Goal: Use online tool/utility: Utilize a website feature to perform a specific function

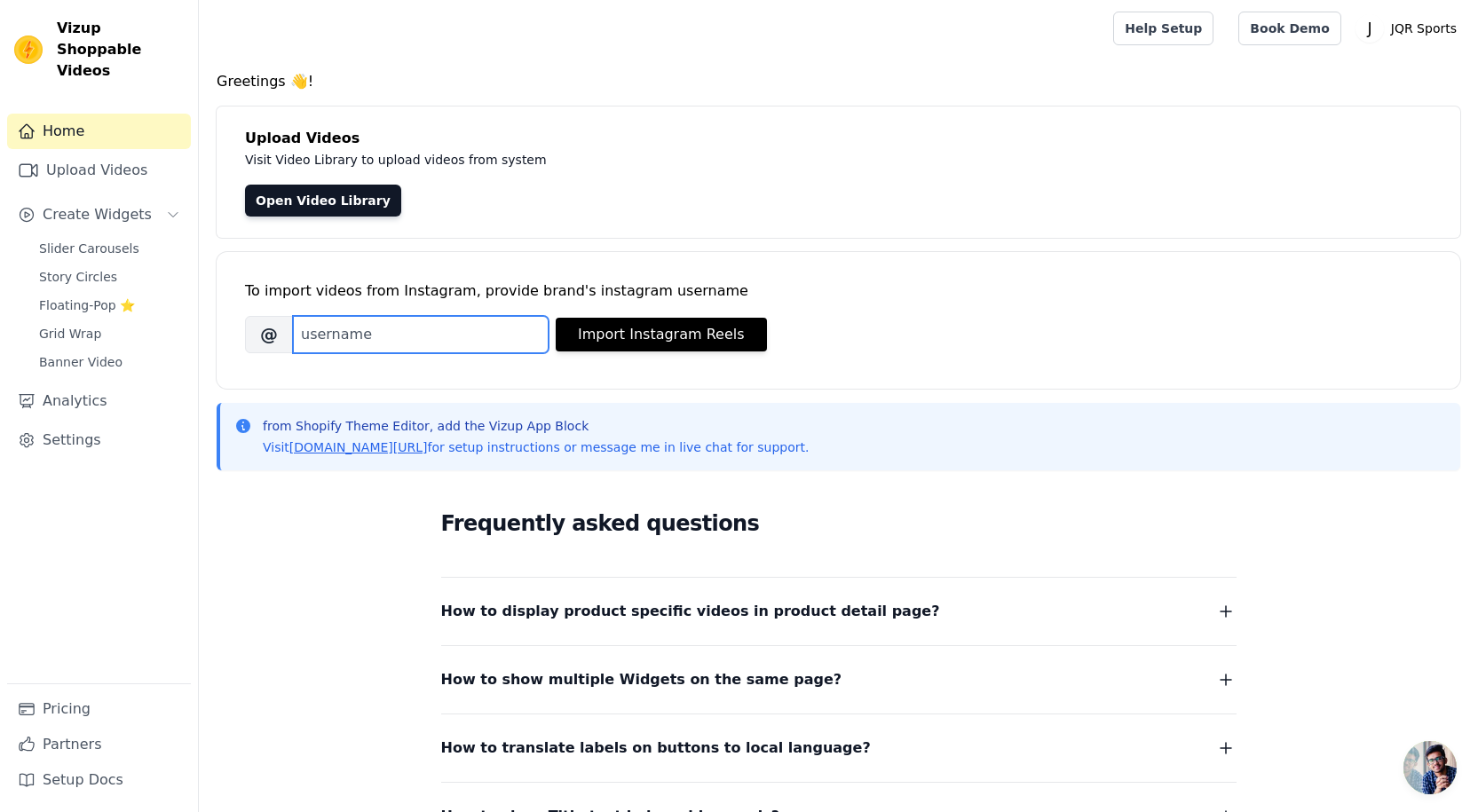
click at [411, 342] on input "Brand's Instagram Username" at bounding box center [420, 335] width 255 height 37
paste input "vizup-w-full"
drag, startPoint x: 340, startPoint y: 330, endPoint x: 241, endPoint y: 322, distance: 99.3
click at [241, 322] on div "To import videos from Instagram, provide brand's instagram username [PERSON_NAM…" at bounding box center [838, 321] width 1243 height 137
type input "jqrsport"
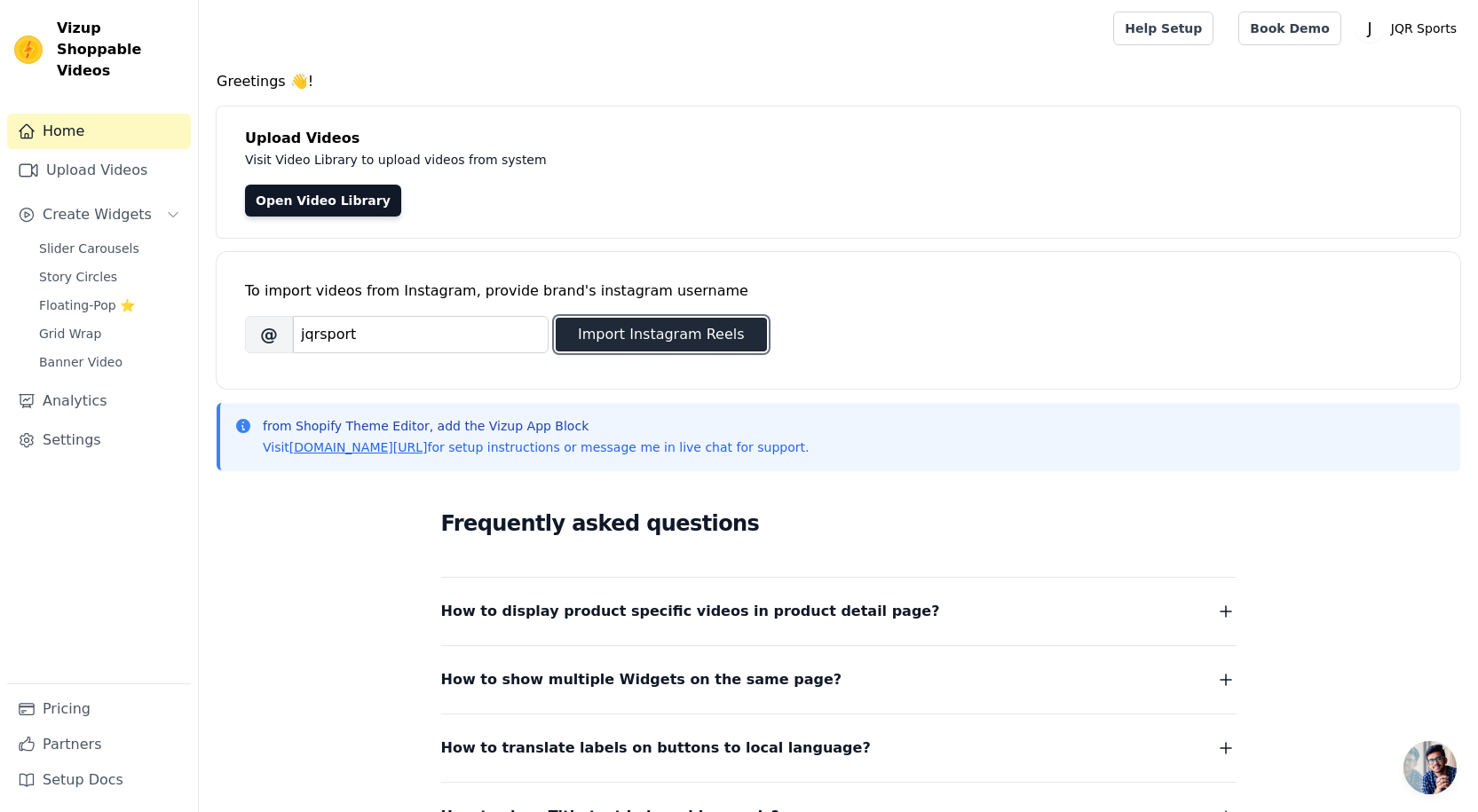
click at [728, 346] on button "Import Instagram Reels" at bounding box center [662, 335] width 211 height 33
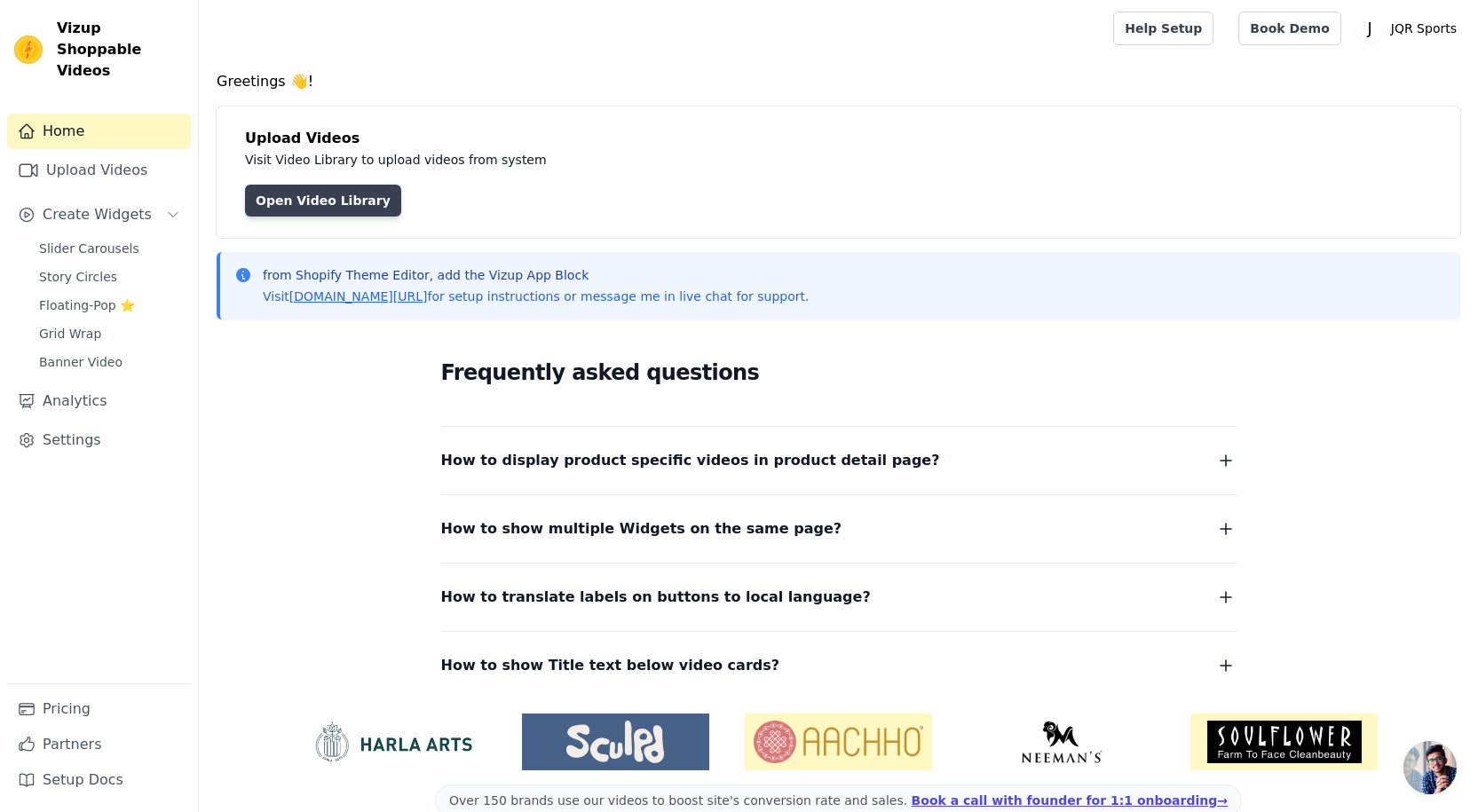
click at [319, 203] on link "Open Video Library" at bounding box center [323, 201] width 157 height 32
